Goal: Task Accomplishment & Management: Complete application form

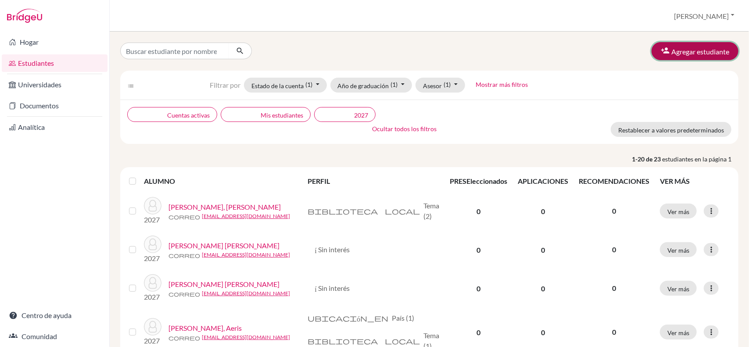
click at [709, 47] on font "Agregar estudiante" at bounding box center [700, 51] width 58 height 8
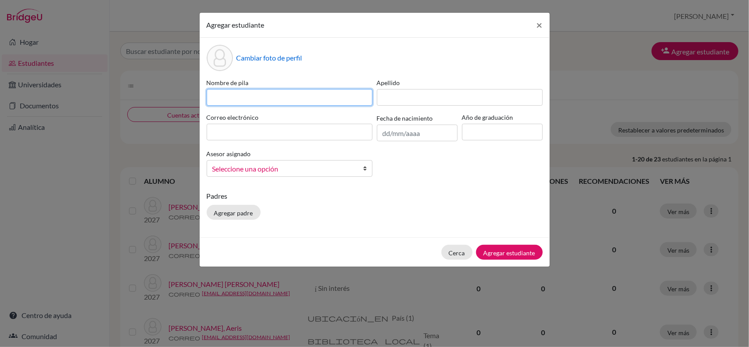
click at [323, 100] on input at bounding box center [290, 97] width 166 height 17
type input "Atenea"
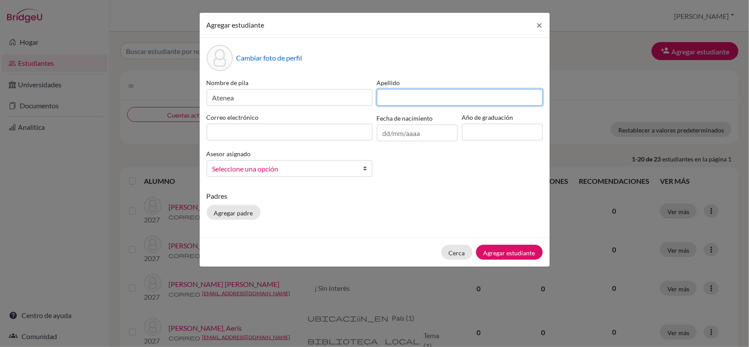
click at [399, 101] on input at bounding box center [460, 97] width 166 height 17
type input "[PERSON_NAME]"
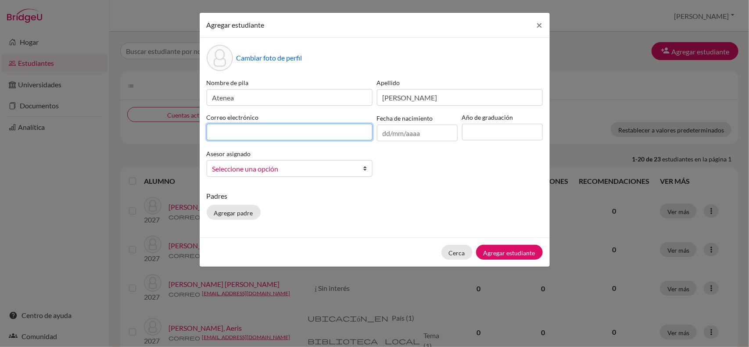
click at [352, 134] on input at bounding box center [290, 132] width 166 height 17
type input "[EMAIL_ADDRESS][DOMAIN_NAME]"
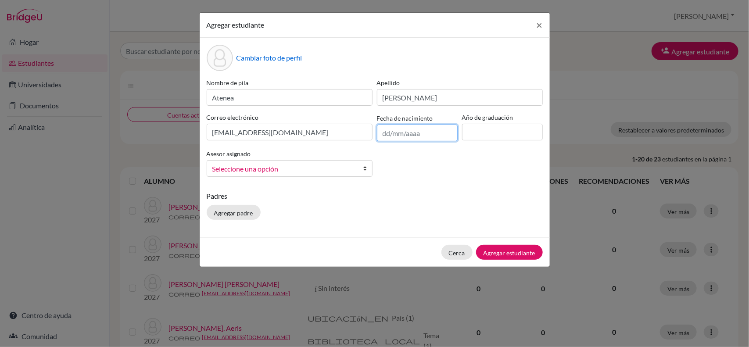
click at [428, 134] on input "text" at bounding box center [417, 133] width 81 height 17
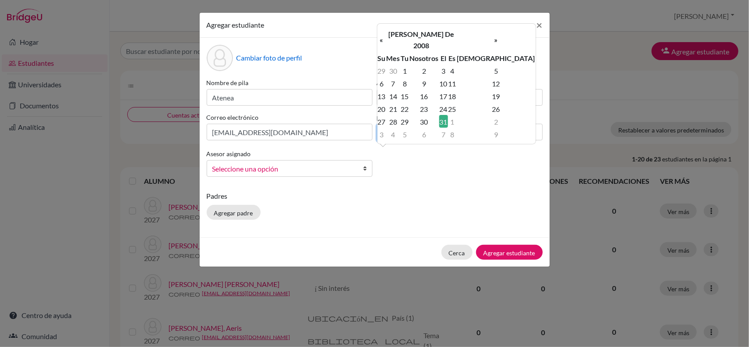
click at [426, 135] on input "[DATE]" at bounding box center [417, 133] width 81 height 17
click at [400, 134] on input "[DATE]" at bounding box center [417, 133] width 81 height 17
click at [397, 133] on input "[DATE]" at bounding box center [417, 133] width 81 height 17
click at [398, 132] on input "[DATE]" at bounding box center [417, 133] width 81 height 17
click at [399, 132] on input "[DATE]" at bounding box center [417, 133] width 81 height 17
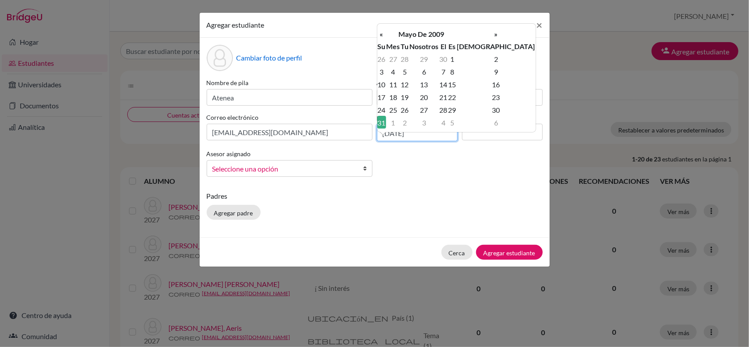
click at [388, 134] on input "[DATE]" at bounding box center [417, 133] width 81 height 17
click at [389, 132] on input "[DATE]" at bounding box center [417, 133] width 81 height 17
type input "[DATE]"
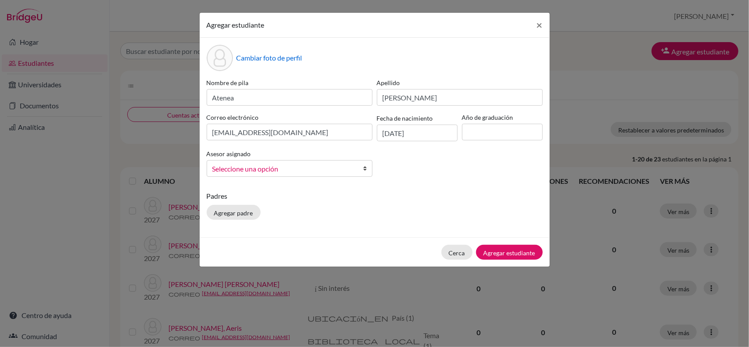
click at [478, 183] on div "Nombre de pila Atenea Apellido [PERSON_NAME] Correo electrónico [EMAIL_ADDRESS]…" at bounding box center [374, 131] width 340 height 106
click at [480, 134] on input at bounding box center [502, 132] width 81 height 17
type input "2027"
click at [273, 169] on font "Seleccione una opción" at bounding box center [245, 168] width 66 height 8
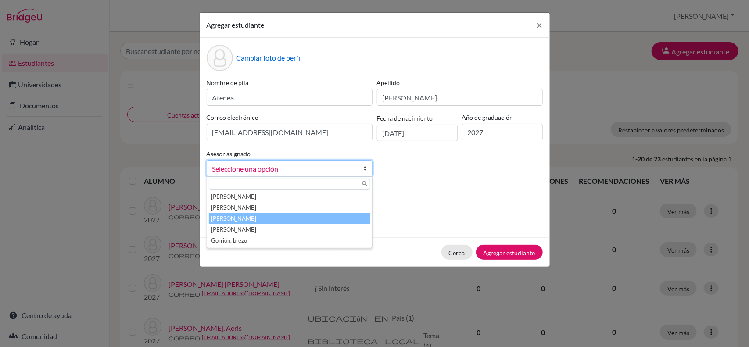
click at [273, 224] on li "[PERSON_NAME]" at bounding box center [289, 218] width 161 height 11
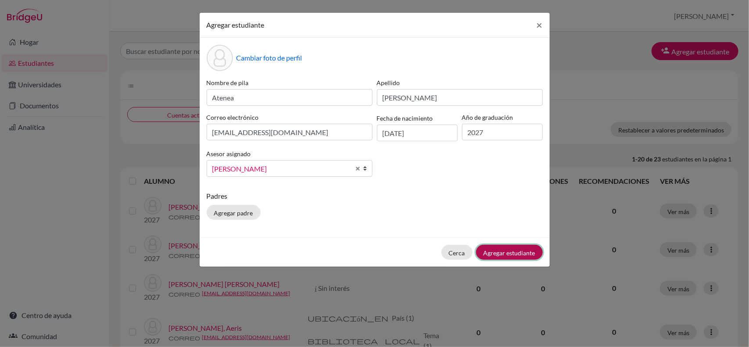
click at [496, 253] on font "Agregar estudiante" at bounding box center [509, 252] width 52 height 7
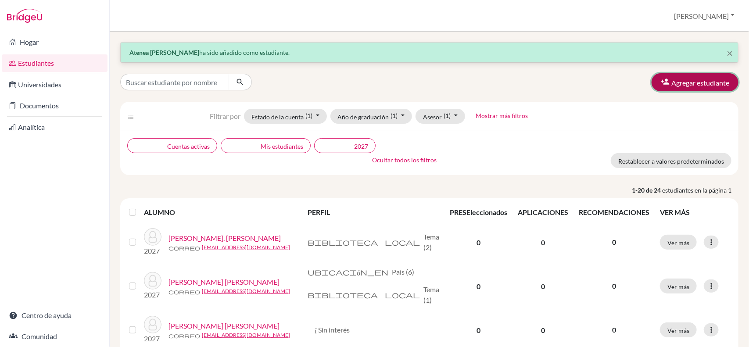
click at [678, 88] on button "Agregar estudiante" at bounding box center [694, 82] width 87 height 18
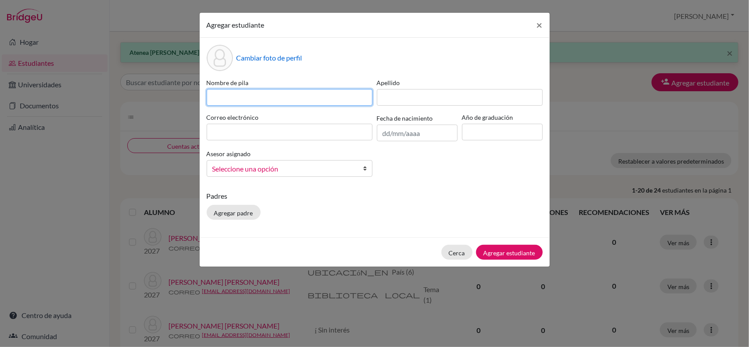
click at [357, 95] on input at bounding box center [290, 97] width 166 height 17
type input "Victoria"
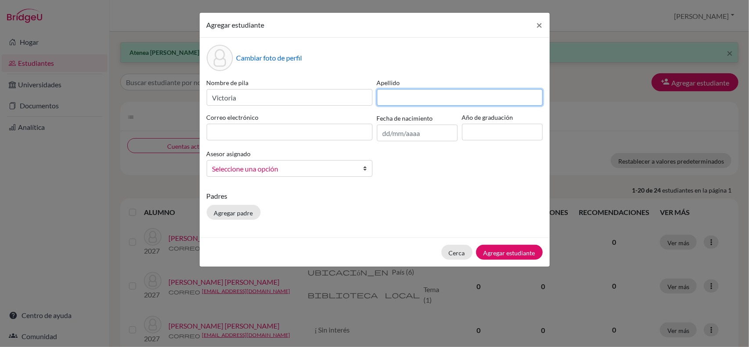
click at [411, 95] on input at bounding box center [460, 97] width 166 height 17
type input "[PERSON_NAME]"
click at [255, 111] on div "Nombre de [PERSON_NAME] Apellido [PERSON_NAME] Correo electrónico Fecha de naci…" at bounding box center [374, 131] width 340 height 106
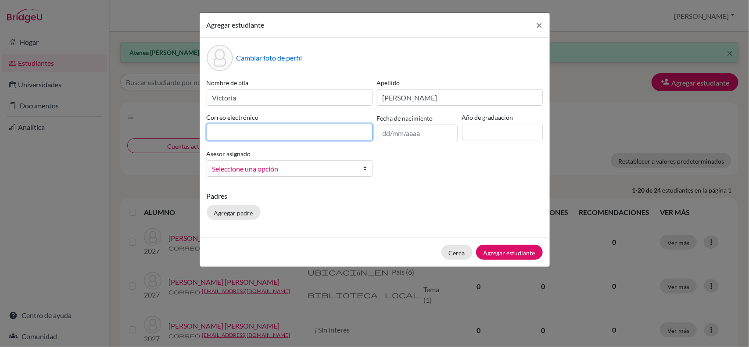
click at [274, 137] on input at bounding box center [290, 132] width 166 height 17
type input "[EMAIL_ADDRESS][DOMAIN_NAME]"
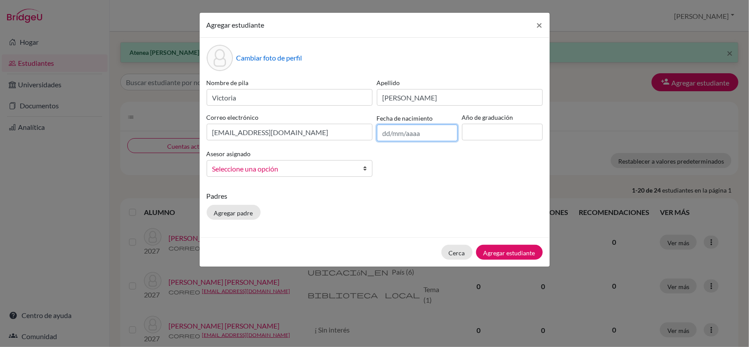
click at [417, 136] on input "text" at bounding box center [417, 133] width 81 height 17
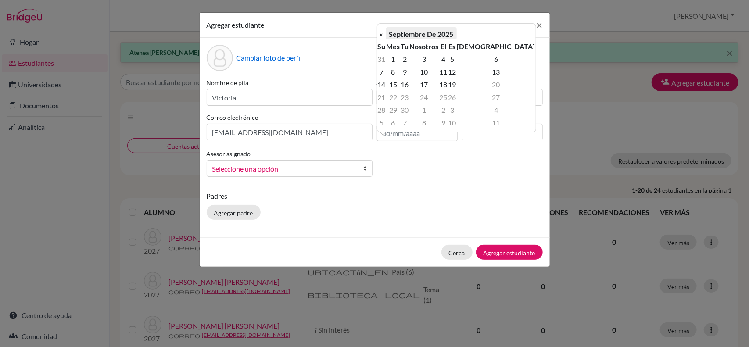
click at [418, 36] on font "Septiembre de 2025" at bounding box center [421, 33] width 64 height 8
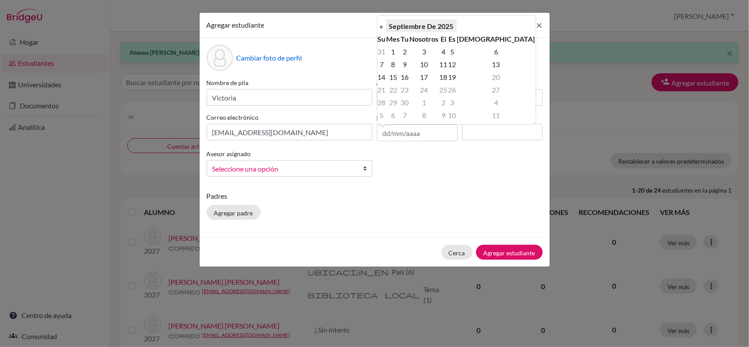
click at [411, 23] on font "Septiembre de 2025" at bounding box center [421, 26] width 64 height 8
click at [411, 24] on font "Septiembre de 2025" at bounding box center [421, 26] width 64 height 8
click at [409, 139] on input "text" at bounding box center [417, 133] width 81 height 17
click at [432, 28] on font "Septiembre de 2025" at bounding box center [421, 26] width 64 height 8
click at [377, 23] on div "« Septiembre de 2025 » Su Mes Tu Nosotros El Es Sá 31 1 2 3 4 5 6 7 8 9 10 11 1…" at bounding box center [456, 69] width 159 height 109
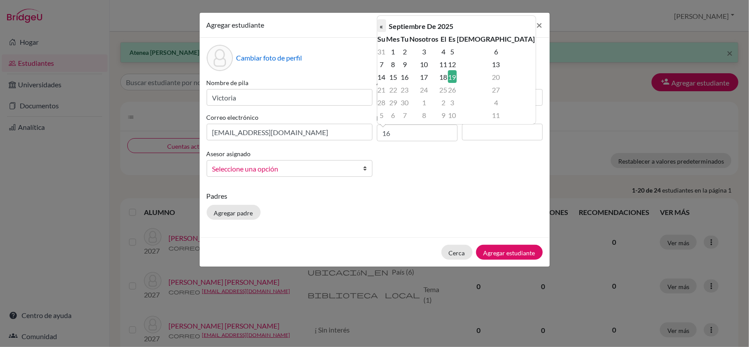
click at [383, 23] on font "«" at bounding box center [382, 26] width 4 height 8
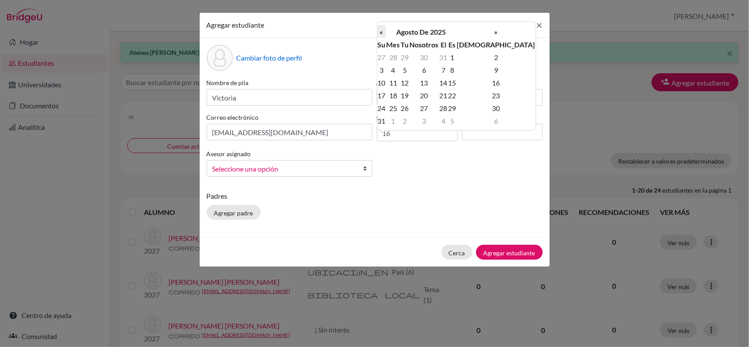
click at [384, 32] on th "«" at bounding box center [381, 31] width 9 height 13
click at [401, 52] on font "Tu" at bounding box center [405, 56] width 8 height 8
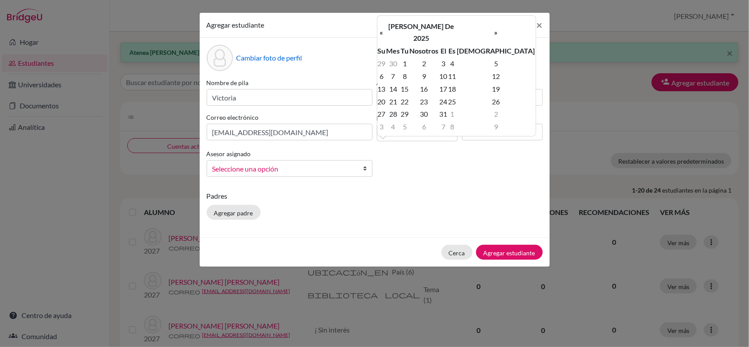
click at [396, 46] on font "Mes" at bounding box center [393, 50] width 14 height 8
drag, startPoint x: 393, startPoint y: 37, endPoint x: 428, endPoint y: 37, distance: 34.6
click at [428, 44] on tr "Su Mes Tu Nosotros El Es Sá" at bounding box center [456, 50] width 158 height 13
click at [419, 25] on font "[PERSON_NAME] de 2025" at bounding box center [421, 32] width 66 height 20
click at [413, 23] on font "[PERSON_NAME] de 2025" at bounding box center [421, 32] width 66 height 20
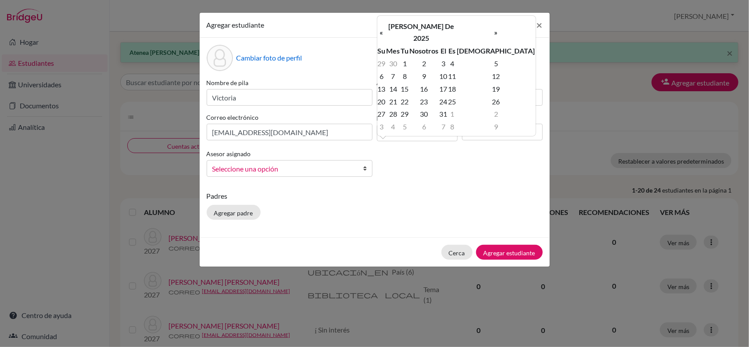
click at [413, 23] on font "[PERSON_NAME] de 2025" at bounding box center [421, 32] width 66 height 20
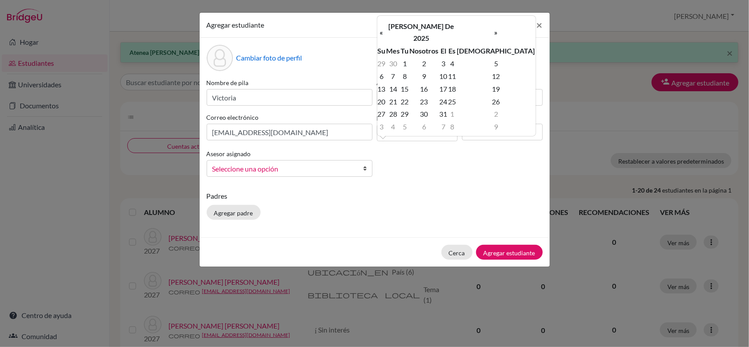
click at [413, 23] on font "[PERSON_NAME] de 2025" at bounding box center [421, 32] width 66 height 20
type input "1"
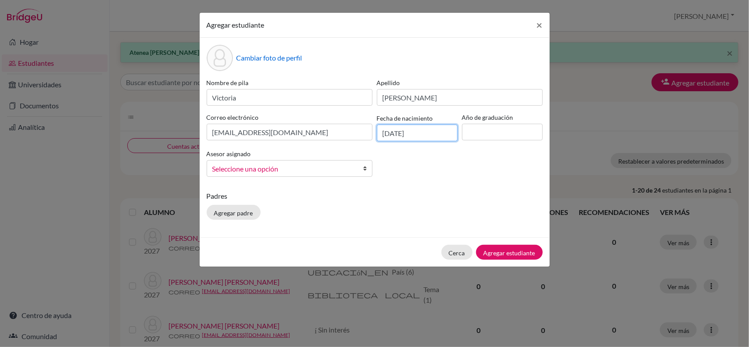
type input "[DATE]"
click at [489, 125] on input at bounding box center [502, 132] width 81 height 17
type input "2027"
click at [241, 175] on link "Seleccione una opción" at bounding box center [290, 168] width 166 height 17
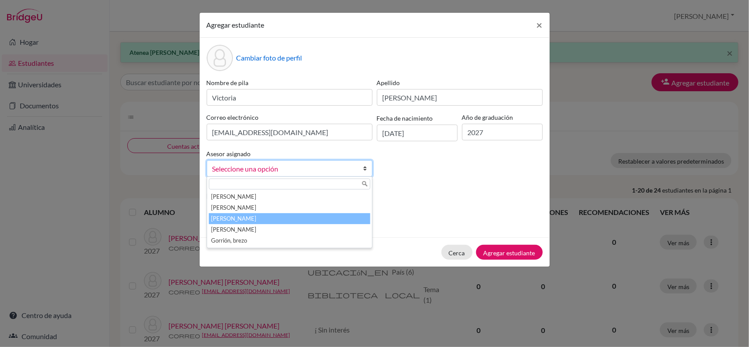
click at [251, 216] on font "[PERSON_NAME]" at bounding box center [233, 218] width 45 height 7
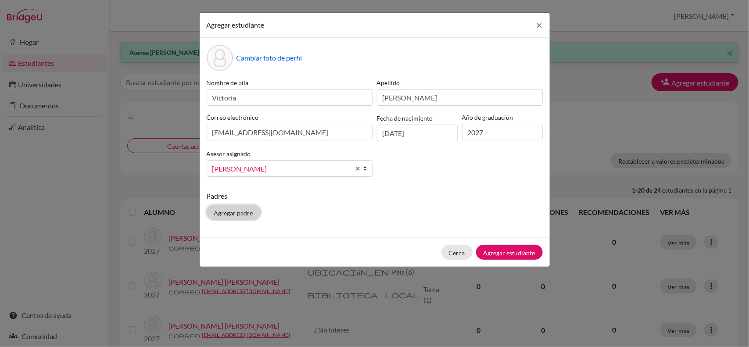
click at [219, 213] on font "Agregar padre" at bounding box center [233, 212] width 39 height 7
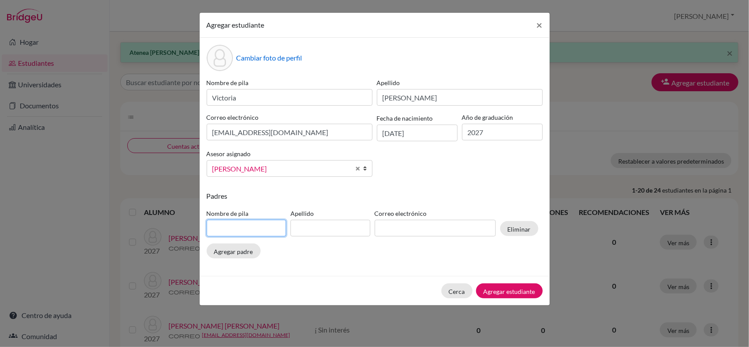
click at [253, 230] on input at bounding box center [247, 228] width 80 height 17
type input "Gemma"
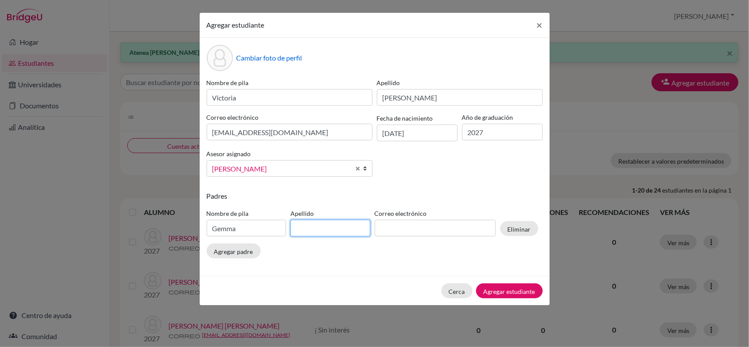
click at [314, 234] on input at bounding box center [330, 228] width 80 height 17
type input "[PERSON_NAME]"
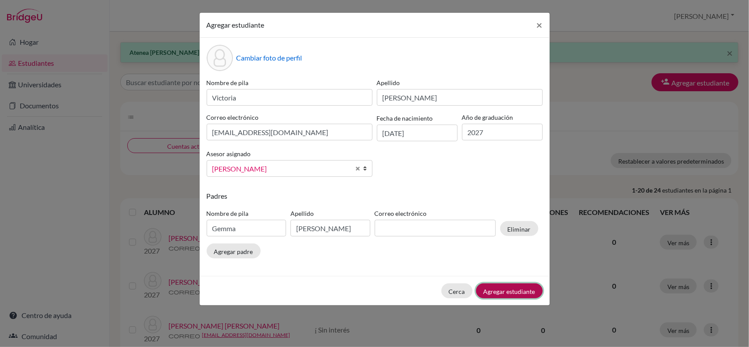
click at [521, 286] on button "Agregar estudiante" at bounding box center [509, 290] width 67 height 15
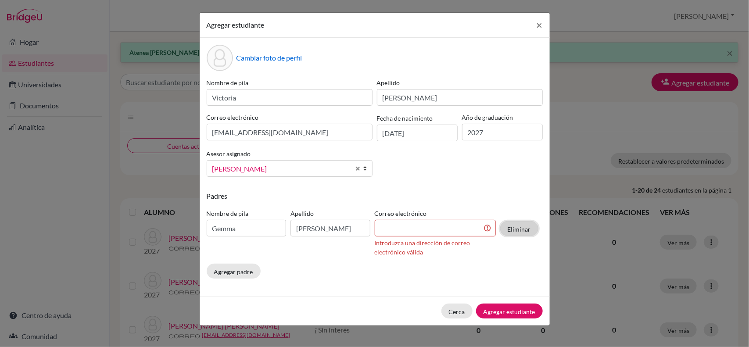
click at [524, 223] on button "Eliminar" at bounding box center [519, 228] width 38 height 15
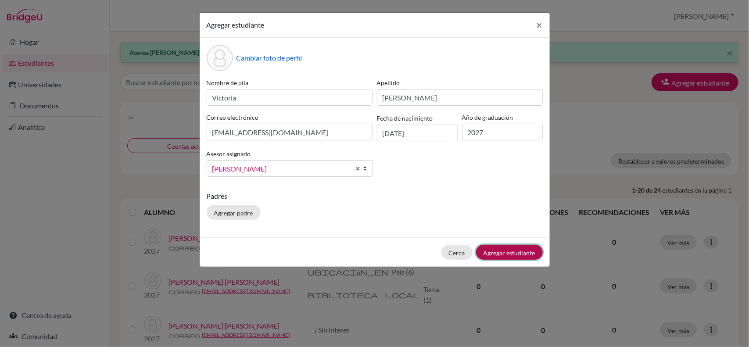
click at [525, 248] on font "Agregar estudiante" at bounding box center [509, 251] width 52 height 7
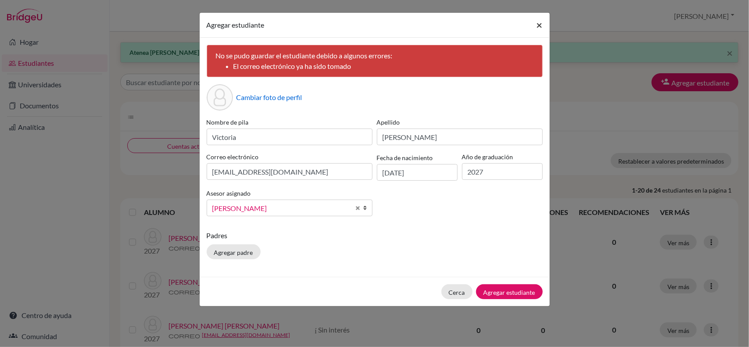
click at [537, 22] on font "×" at bounding box center [539, 24] width 6 height 13
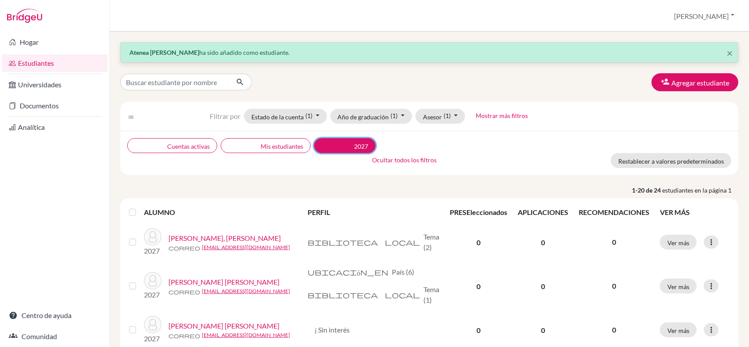
click at [354, 147] on font "2027" at bounding box center [361, 146] width 14 height 7
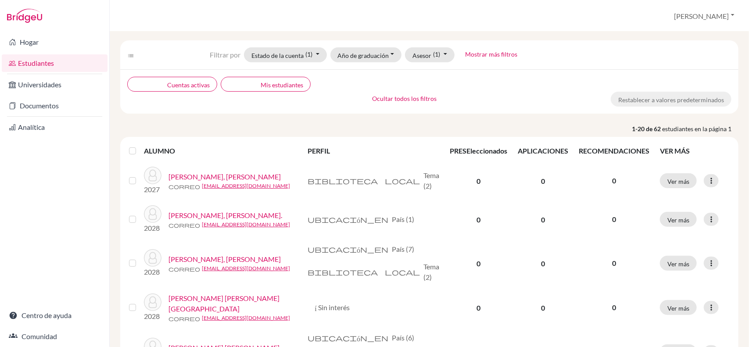
scroll to position [57, 0]
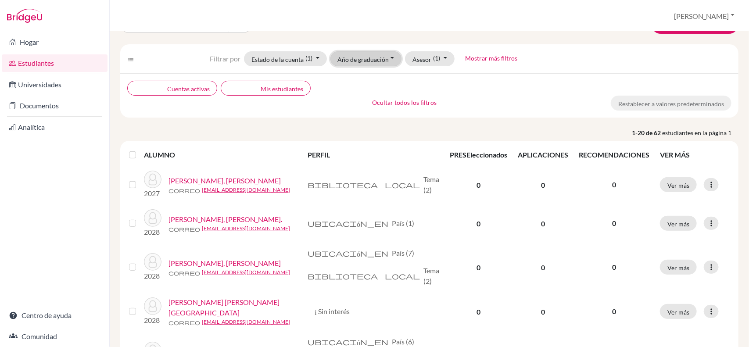
click at [391, 60] on button "Año de graduación" at bounding box center [365, 58] width 71 height 15
click at [357, 93] on font "2027" at bounding box center [349, 92] width 16 height 8
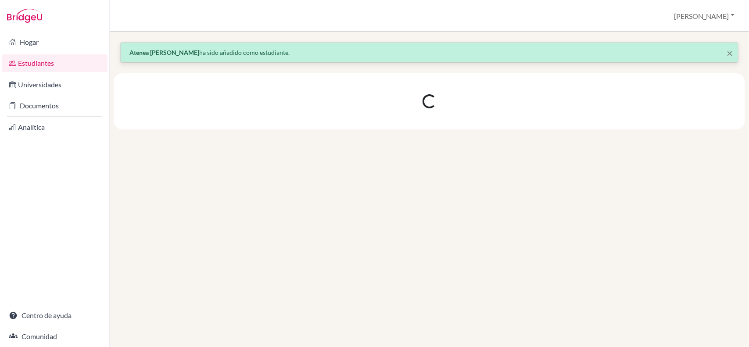
scroll to position [0, 0]
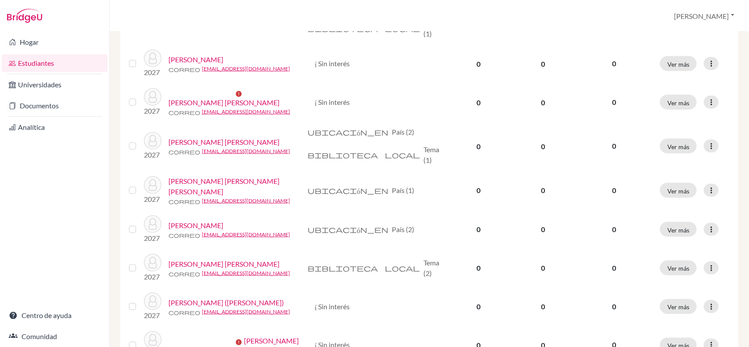
scroll to position [458, 0]
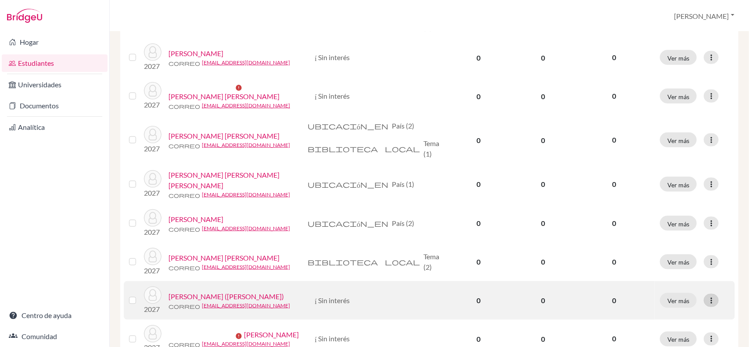
click at [707, 301] on icon at bounding box center [710, 300] width 9 height 9
click at [681, 268] on font "Enviar mensaje" at bounding box center [665, 267] width 46 height 8
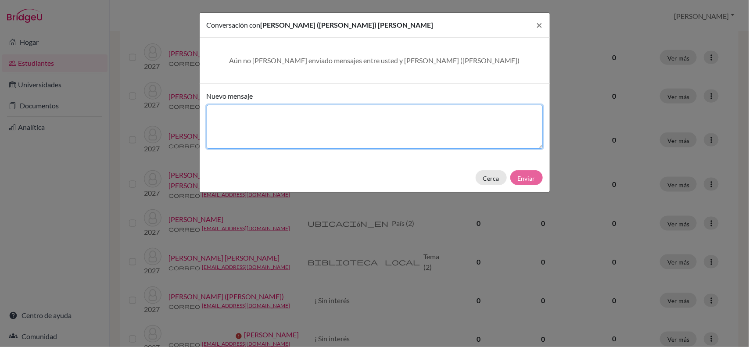
click at [310, 124] on textarea "Nuevo mensaje" at bounding box center [375, 127] width 336 height 44
type textarea "ingresa desde este mensaje"
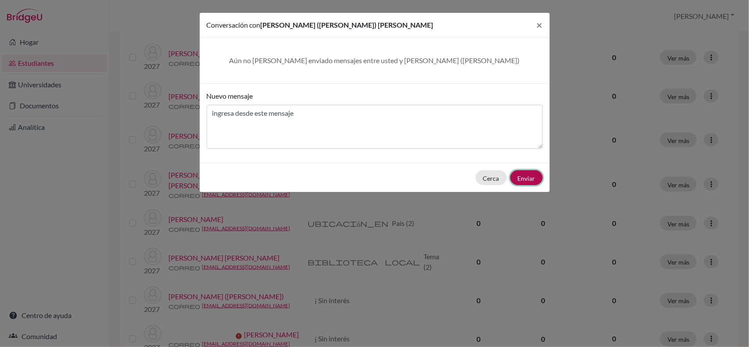
click at [521, 176] on font "Enviar" at bounding box center [526, 178] width 18 height 7
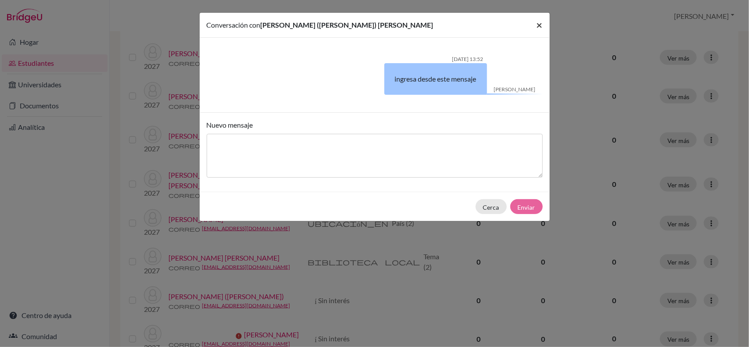
click at [536, 27] on font "×" at bounding box center [539, 24] width 6 height 13
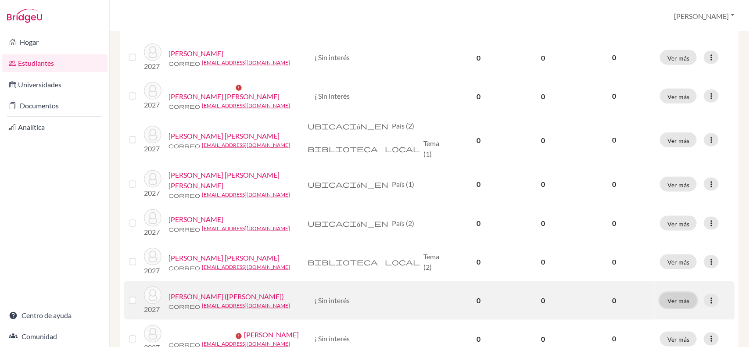
click at [669, 297] on font "Ver más" at bounding box center [678, 300] width 22 height 7
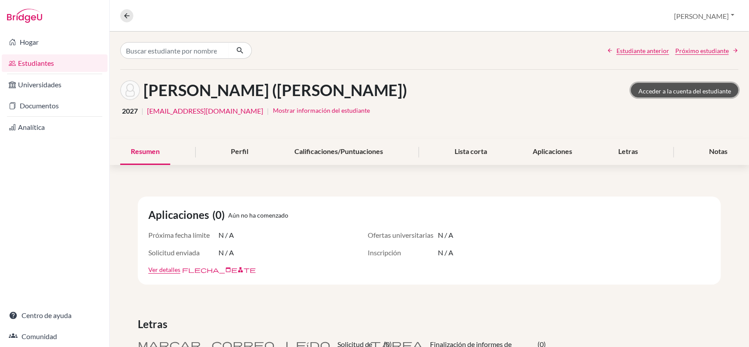
click at [652, 89] on font "Acceder a la cuenta del estudiante" at bounding box center [684, 90] width 93 height 7
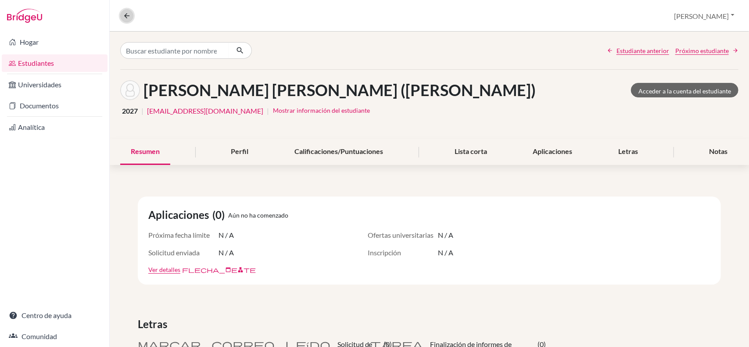
click at [127, 16] on icon at bounding box center [127, 16] width 8 height 8
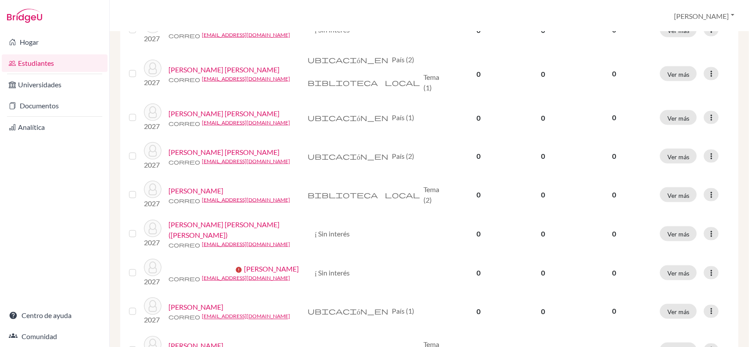
scroll to position [495, 0]
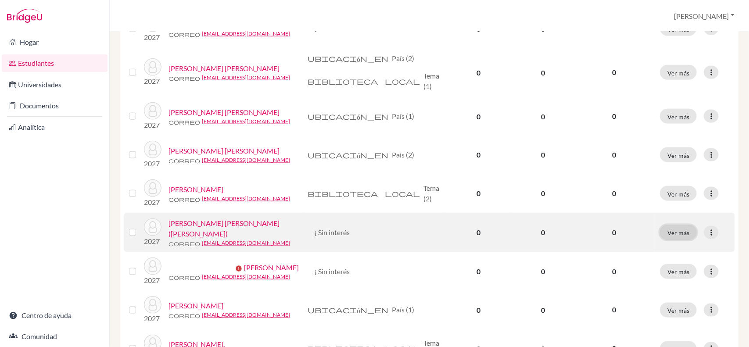
click at [670, 232] on font "Ver más" at bounding box center [678, 232] width 22 height 7
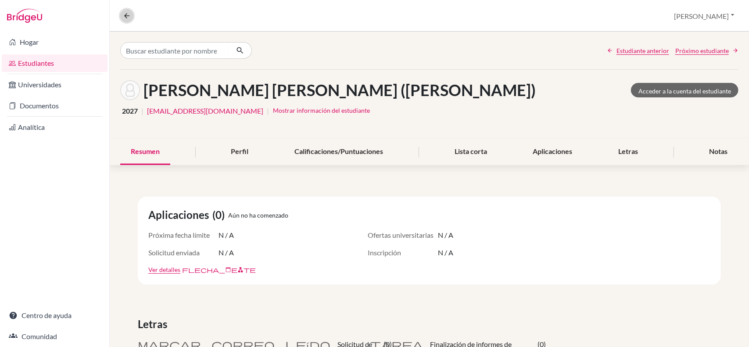
click at [127, 16] on icon at bounding box center [127, 16] width 8 height 8
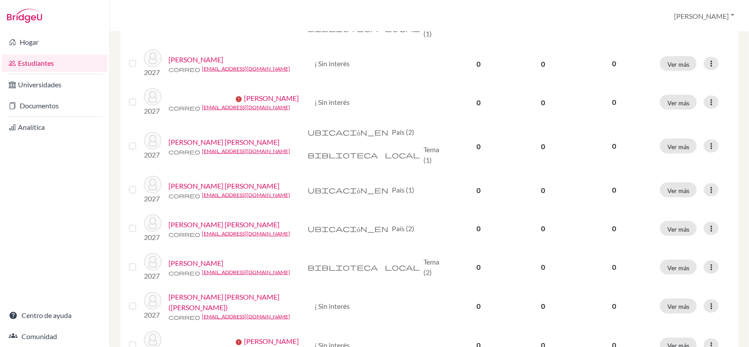
scroll to position [431, 0]
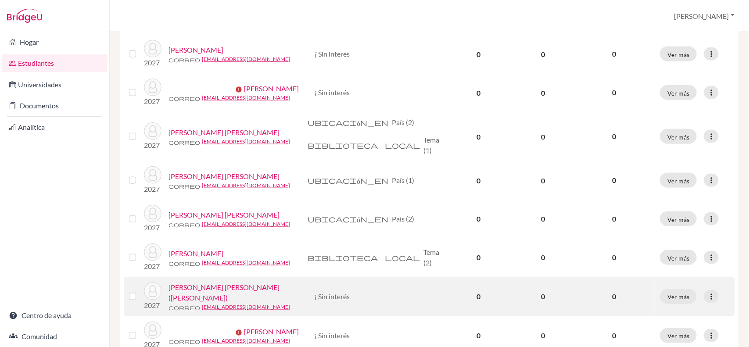
click at [139, 291] on label at bounding box center [139, 291] width 0 height 0
click at [0, 0] on input "checkbox" at bounding box center [0, 0] width 0 height 0
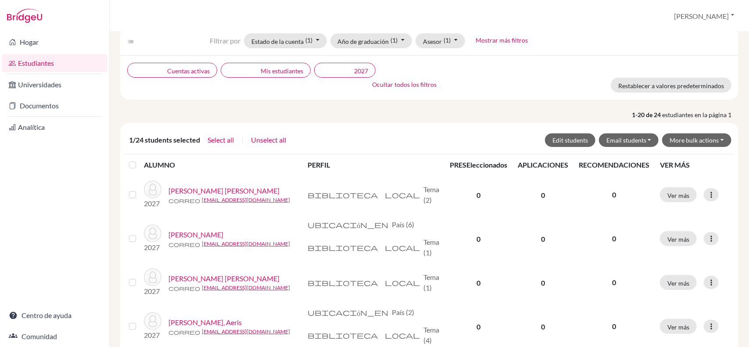
scroll to position [0, 0]
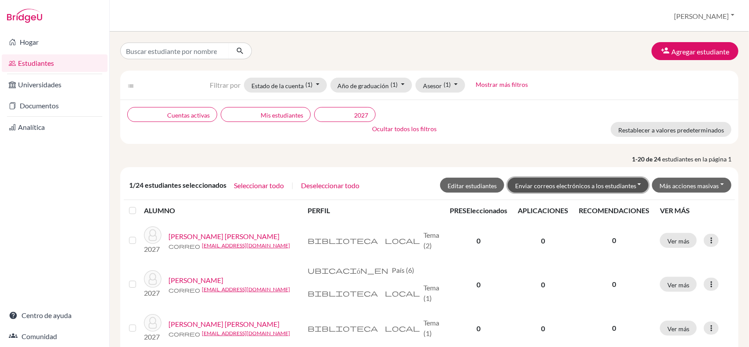
click at [600, 185] on font "Enviar correos electrónicos a los estudiantes" at bounding box center [575, 185] width 121 height 7
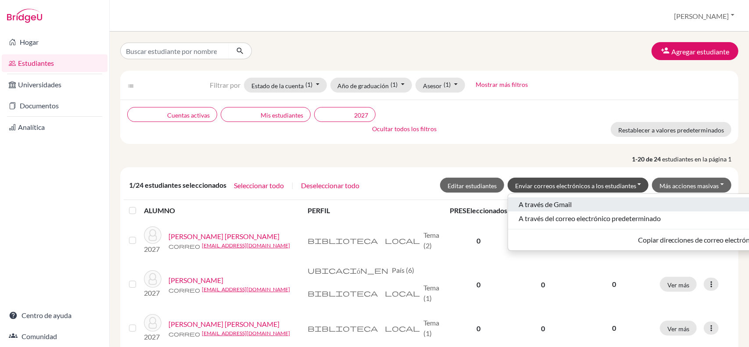
click at [557, 201] on font "A través de Gmail" at bounding box center [544, 204] width 53 height 8
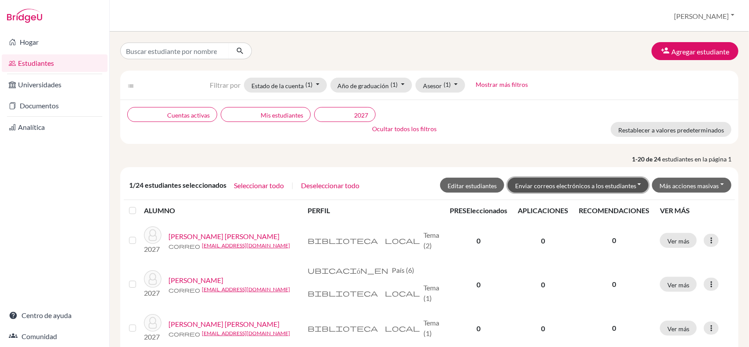
click at [631, 183] on button "Enviar correos electrónicos a los estudiantes" at bounding box center [577, 185] width 141 height 15
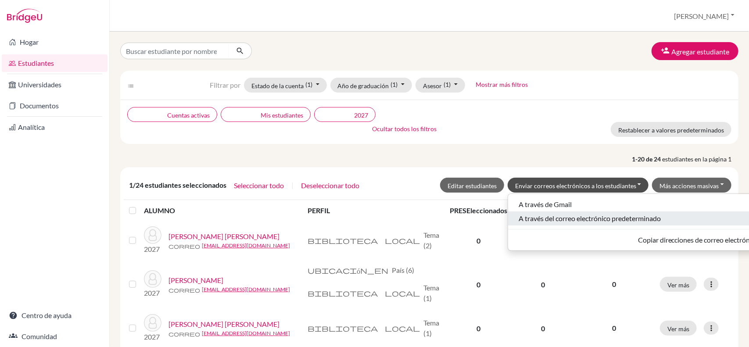
click at [619, 217] on font "A través del correo electrónico predeterminado" at bounding box center [589, 218] width 142 height 8
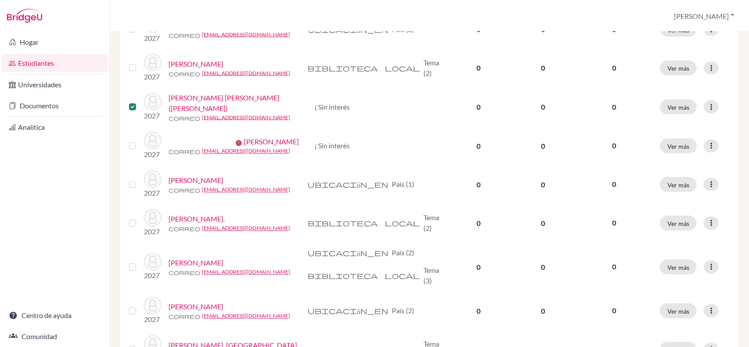
scroll to position [653, 0]
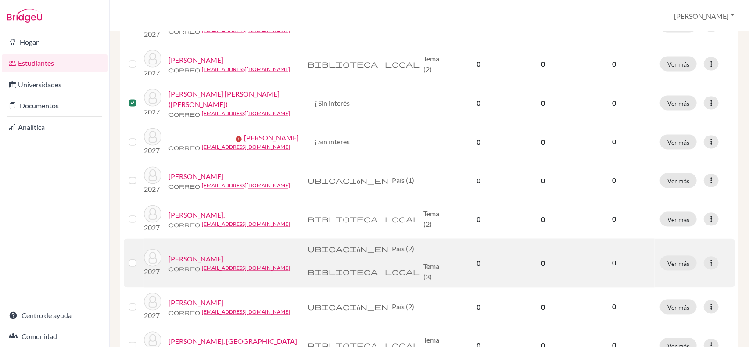
click at [223, 257] on font "[PERSON_NAME], [PERSON_NAME]" at bounding box center [195, 259] width 55 height 8
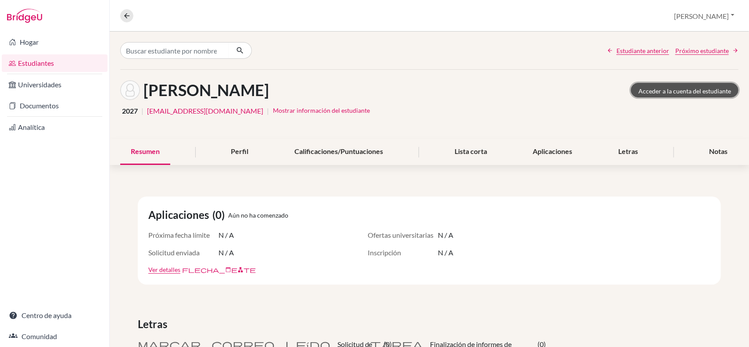
click at [664, 93] on font "Acceder a la cuenta del estudiante" at bounding box center [684, 90] width 93 height 7
